Goal: Information Seeking & Learning: Learn about a topic

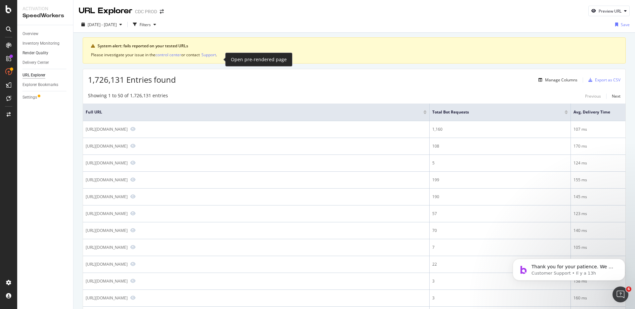
scroll to position [306, 0]
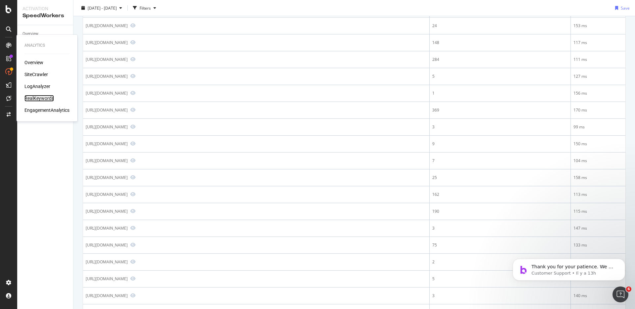
click at [41, 99] on div "RealKeywords" at bounding box center [38, 98] width 29 height 7
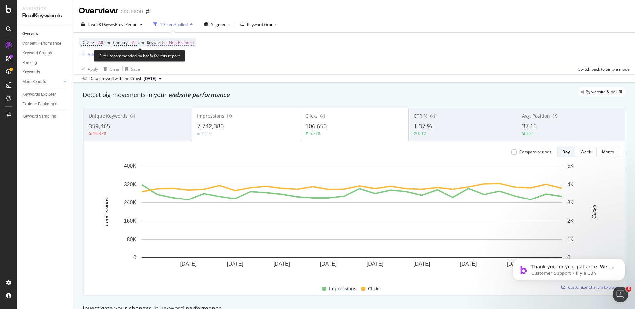
click at [192, 41] on span "Non-Branded" at bounding box center [181, 42] width 25 height 9
click at [174, 59] on span "Non-Branded" at bounding box center [169, 58] width 27 height 6
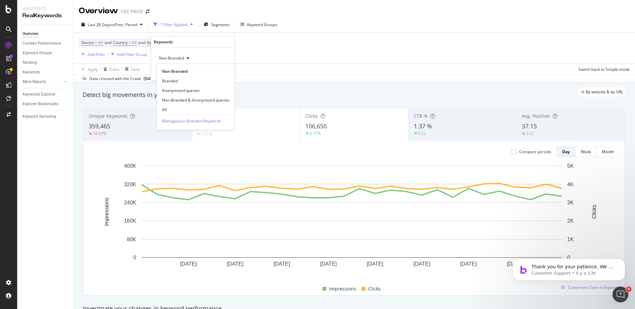
click at [173, 110] on span "All" at bounding box center [195, 110] width 67 height 6
click at [225, 72] on div "Apply" at bounding box center [224, 72] width 10 height 6
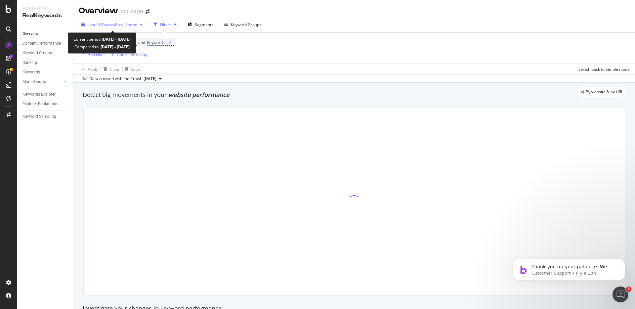
click at [116, 26] on span "vs Prev. Period" at bounding box center [124, 25] width 26 height 6
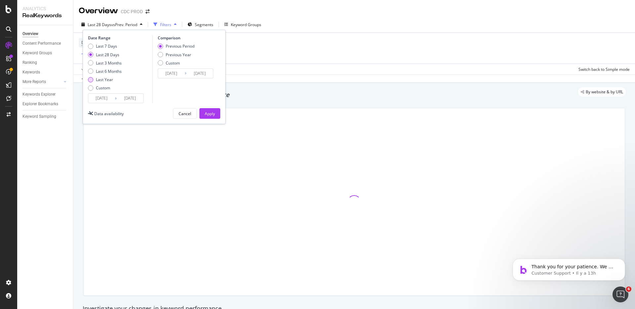
click at [106, 80] on div "Last Year" at bounding box center [104, 80] width 17 height 6
type input "[DATE]"
click at [213, 113] on div "Apply" at bounding box center [210, 114] width 10 height 6
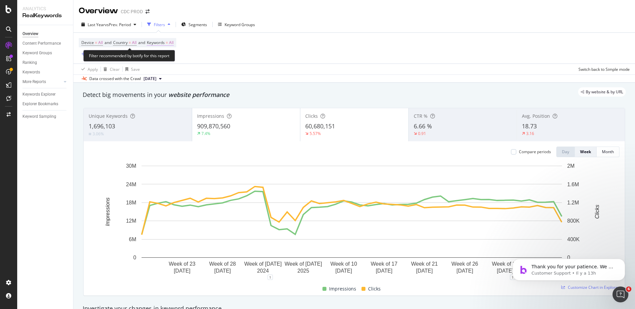
click at [174, 41] on span "All" at bounding box center [171, 42] width 5 height 9
click at [166, 59] on icon "button" at bounding box center [167, 58] width 3 height 4
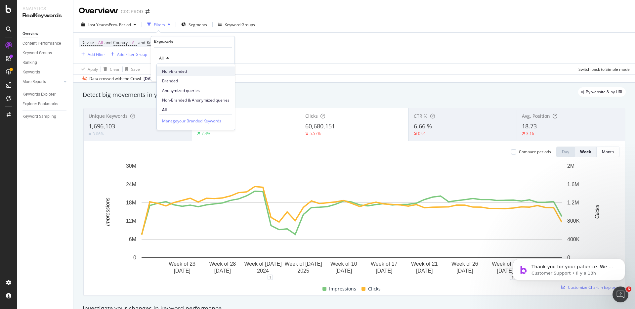
click at [186, 69] on span "Non-Branded" at bounding box center [195, 71] width 67 height 6
click at [227, 73] on div "Apply" at bounding box center [224, 72] width 10 height 6
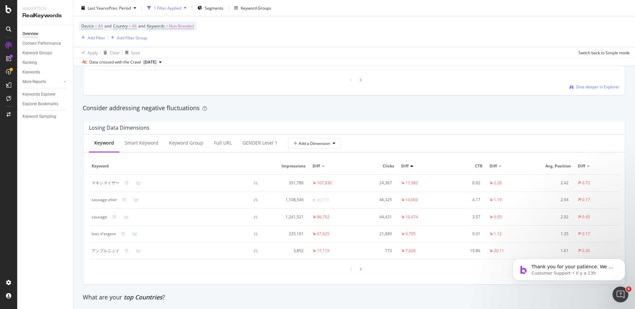
scroll to position [733, 0]
click at [29, 71] on div "Keywords" at bounding box center [31, 72] width 18 height 7
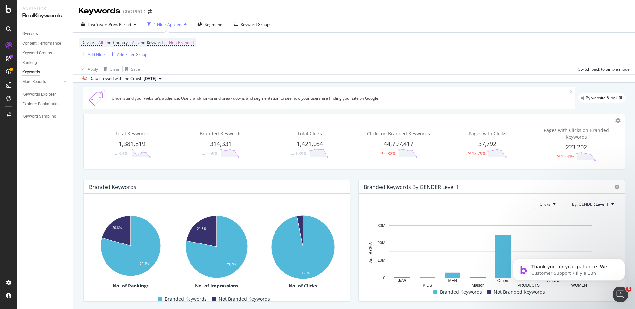
click at [343, 51] on div "Device = All and Country = All and Keywords = Non-Branded Add Filter Add Filter…" at bounding box center [354, 48] width 551 height 31
click at [32, 32] on div "Overview" at bounding box center [30, 33] width 16 height 7
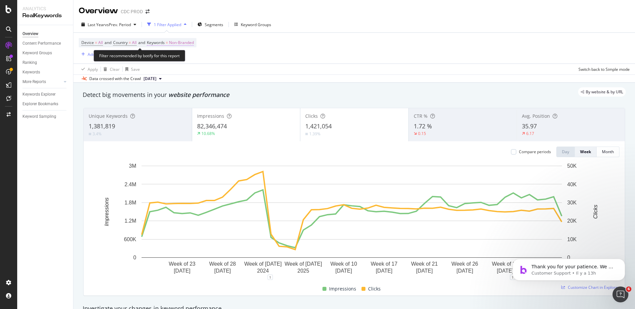
click at [193, 41] on span "Non-Branded" at bounding box center [181, 42] width 25 height 9
click at [176, 59] on span "Non-Branded" at bounding box center [169, 58] width 27 height 6
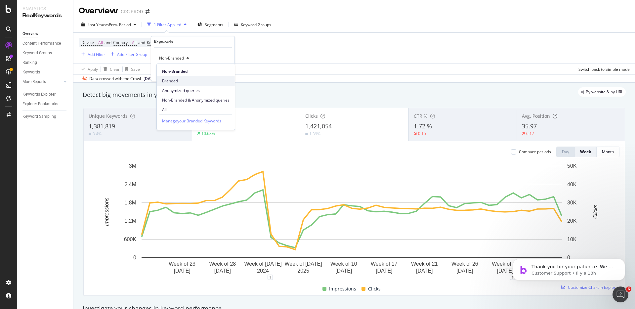
click at [180, 80] on span "Branded" at bounding box center [195, 81] width 67 height 6
click at [229, 72] on div "Apply" at bounding box center [224, 72] width 10 height 6
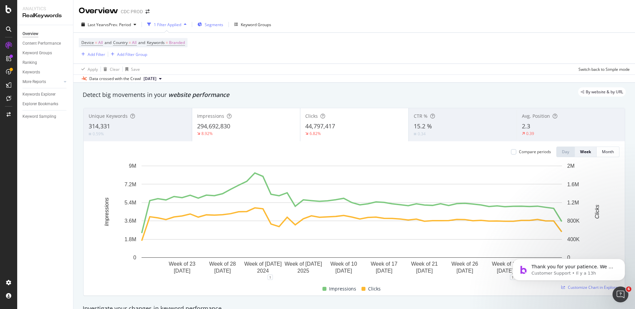
click at [214, 25] on span "Segments" at bounding box center [214, 25] width 19 height 6
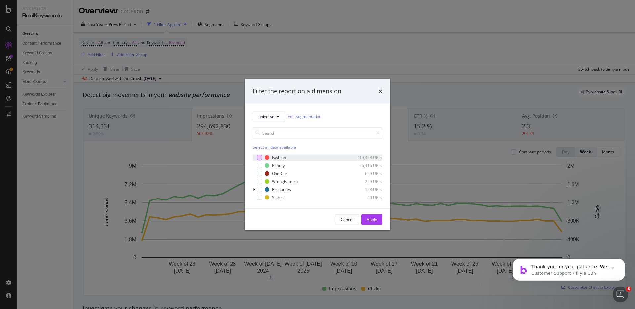
click at [261, 157] on div "modal" at bounding box center [259, 157] width 5 height 5
click at [259, 171] on div "modal" at bounding box center [259, 173] width 5 height 5
click at [258, 196] on div "modal" at bounding box center [259, 197] width 5 height 5
drag, startPoint x: 375, startPoint y: 217, endPoint x: 343, endPoint y: 90, distance: 131.1
click at [375, 217] on div "Apply" at bounding box center [372, 220] width 10 height 6
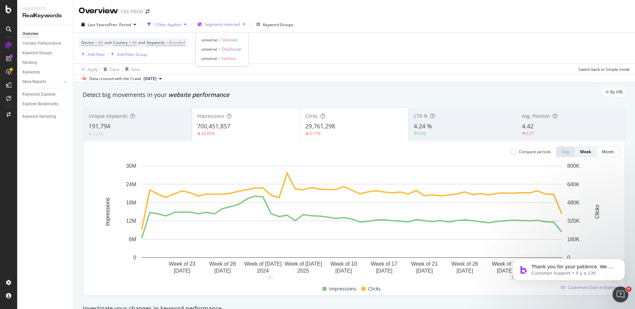
click at [228, 26] on span "Segments selected" at bounding box center [222, 25] width 35 height 6
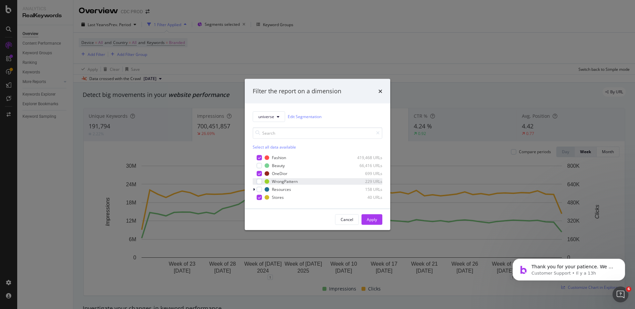
drag, startPoint x: 261, startPoint y: 165, endPoint x: 264, endPoint y: 181, distance: 15.6
click at [261, 165] on div "modal" at bounding box center [259, 165] width 5 height 5
click at [261, 180] on div "modal" at bounding box center [259, 181] width 5 height 5
click at [258, 191] on div "modal" at bounding box center [259, 189] width 5 height 5
click at [373, 216] on div "Apply" at bounding box center [372, 219] width 10 height 10
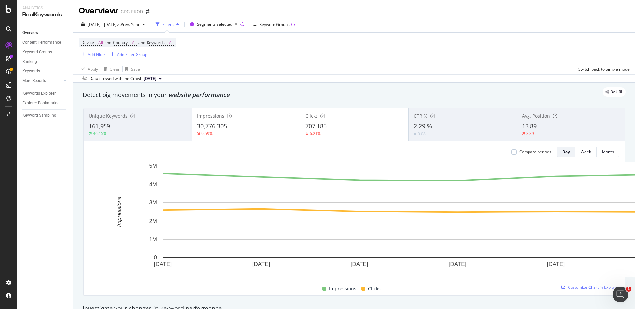
scroll to position [913, 0]
